Goal: Information Seeking & Learning: Learn about a topic

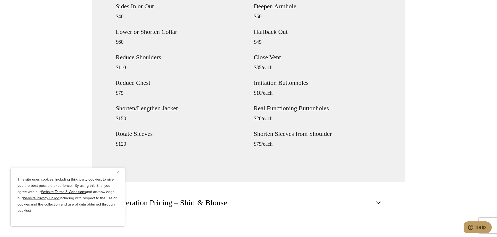
scroll to position [626, 0]
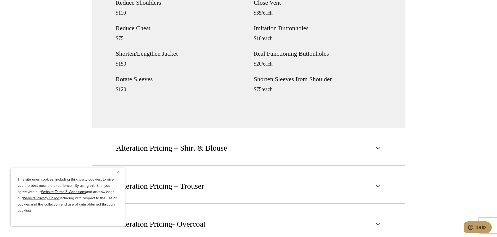
click at [128, 75] on div "Shorten or Lengthen Sleeves $35/each Sides In or Out $40 Lower or Shorten Colla…" at bounding box center [179, 12] width 127 height 179
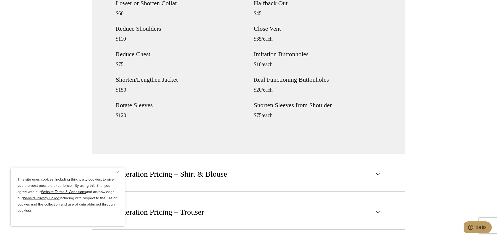
click at [141, 85] on div "Shorten or Lengthen Sleeves $35/each Sides In or Out $40 Lower or Shorten Colla…" at bounding box center [179, 38] width 127 height 179
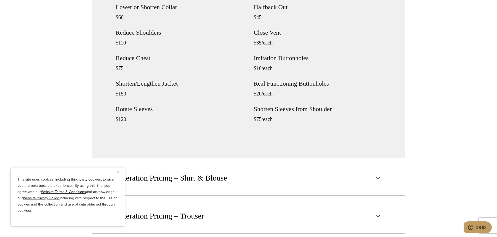
scroll to position [521, 0]
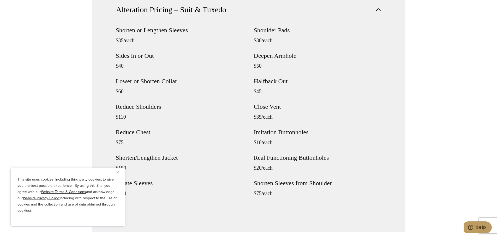
click at [147, 72] on div "Shorten or Lengthen Sleeves $35/each Sides In or Out $40 Lower or Shorten Colla…" at bounding box center [179, 116] width 127 height 179
click at [137, 52] on div "Shorten or Lengthen Sleeves $35/each Sides In or Out $40 Lower or Shorten Colla…" at bounding box center [179, 116] width 127 height 179
click at [139, 29] on h4 "Shorten or Lengthen Sleeves" at bounding box center [179, 30] width 127 height 6
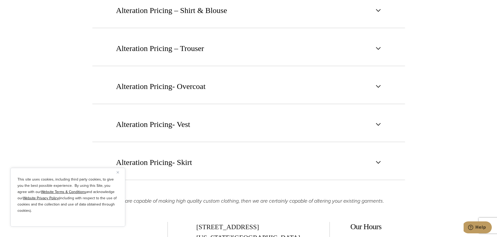
scroll to position [808, 0]
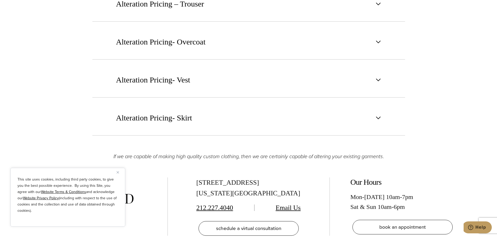
click at [220, 45] on button "Alteration Pricing- Overcoat" at bounding box center [248, 41] width 313 height 35
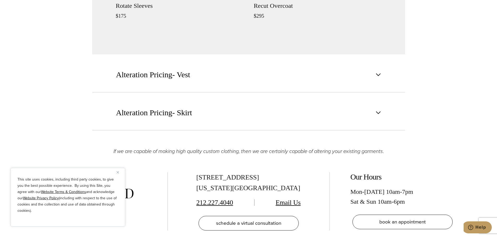
scroll to position [864, 0]
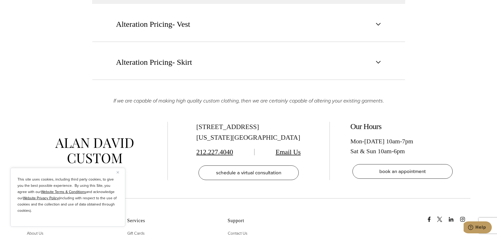
click at [217, 64] on button "Alteration Pricing- Skirt" at bounding box center [248, 62] width 313 height 35
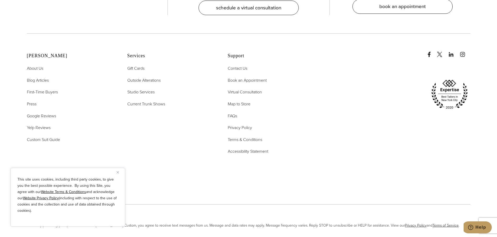
scroll to position [907, 0]
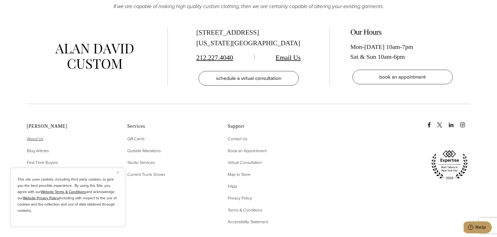
click at [35, 138] on span "About Us" at bounding box center [35, 139] width 16 height 6
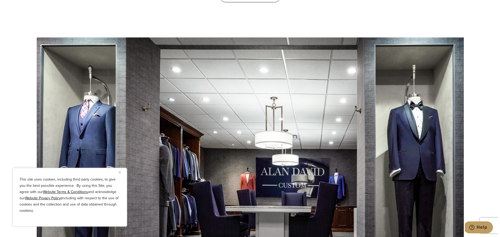
scroll to position [2164, 0]
